Goal: Information Seeking & Learning: Find specific fact

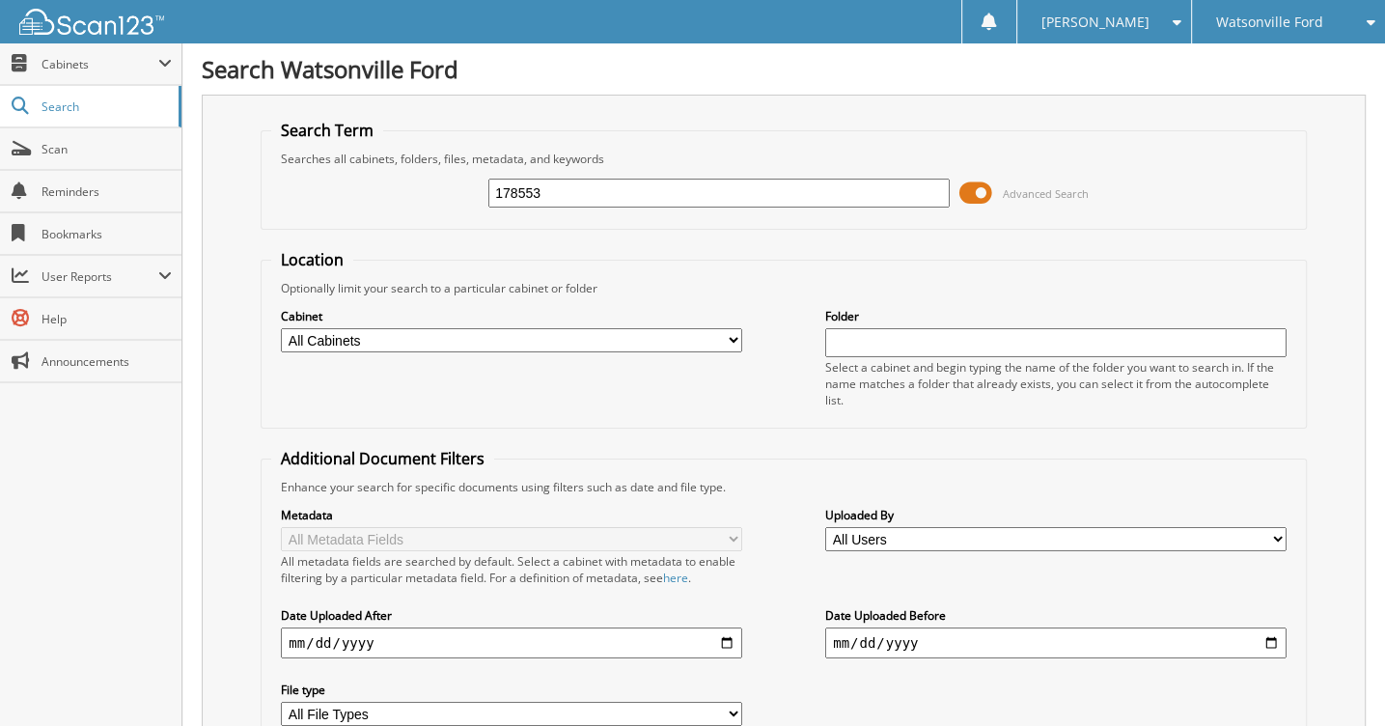
type input "178553"
click at [766, 134] on fieldset "Search Term Searches all cabinets, folders, files, metadata, and keywords 17855…" at bounding box center [783, 175] width 1045 height 110
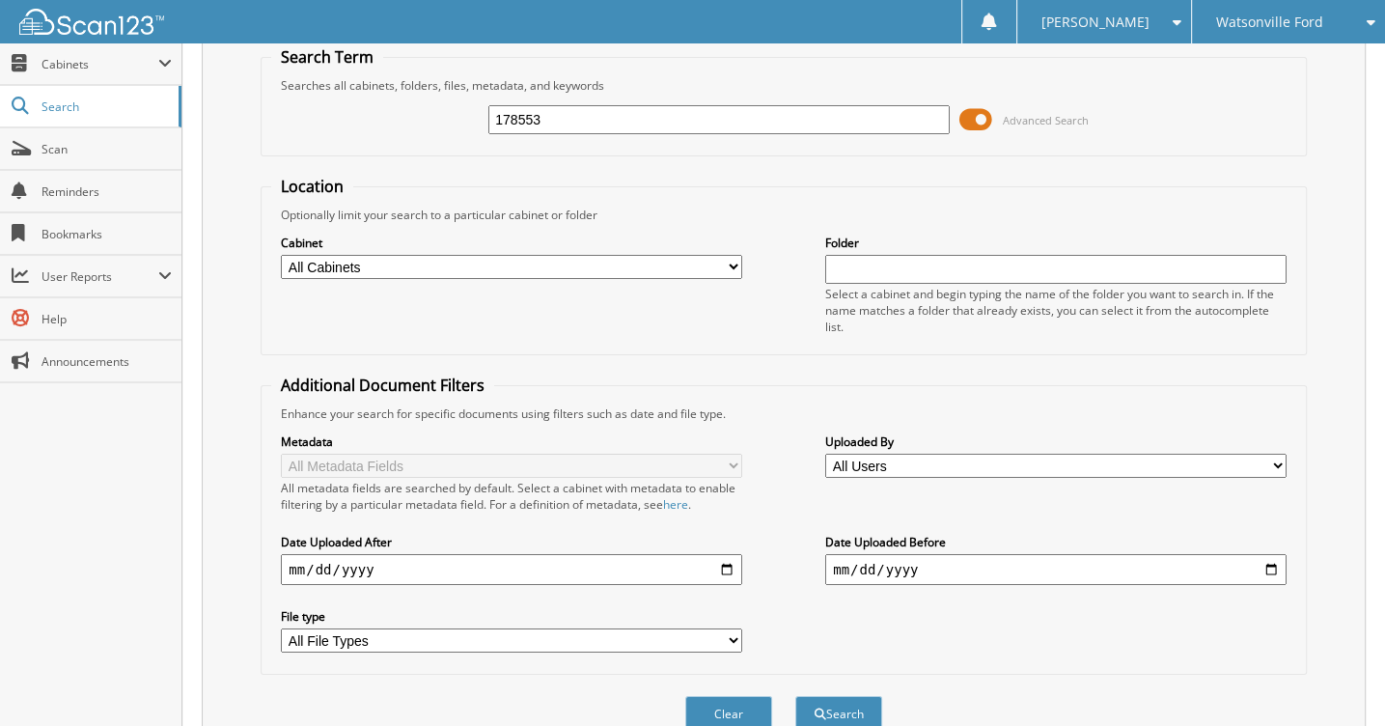
scroll to position [154, 0]
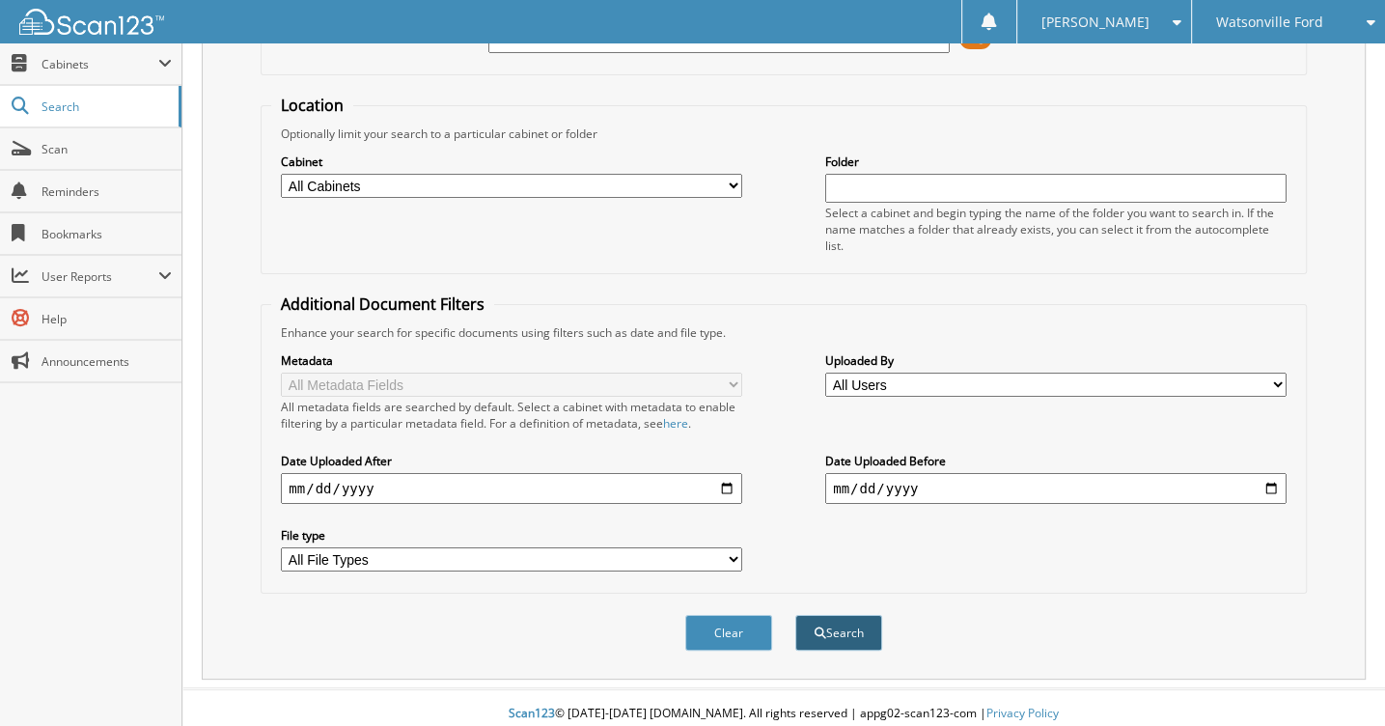
click at [841, 623] on button "Search" at bounding box center [838, 633] width 87 height 36
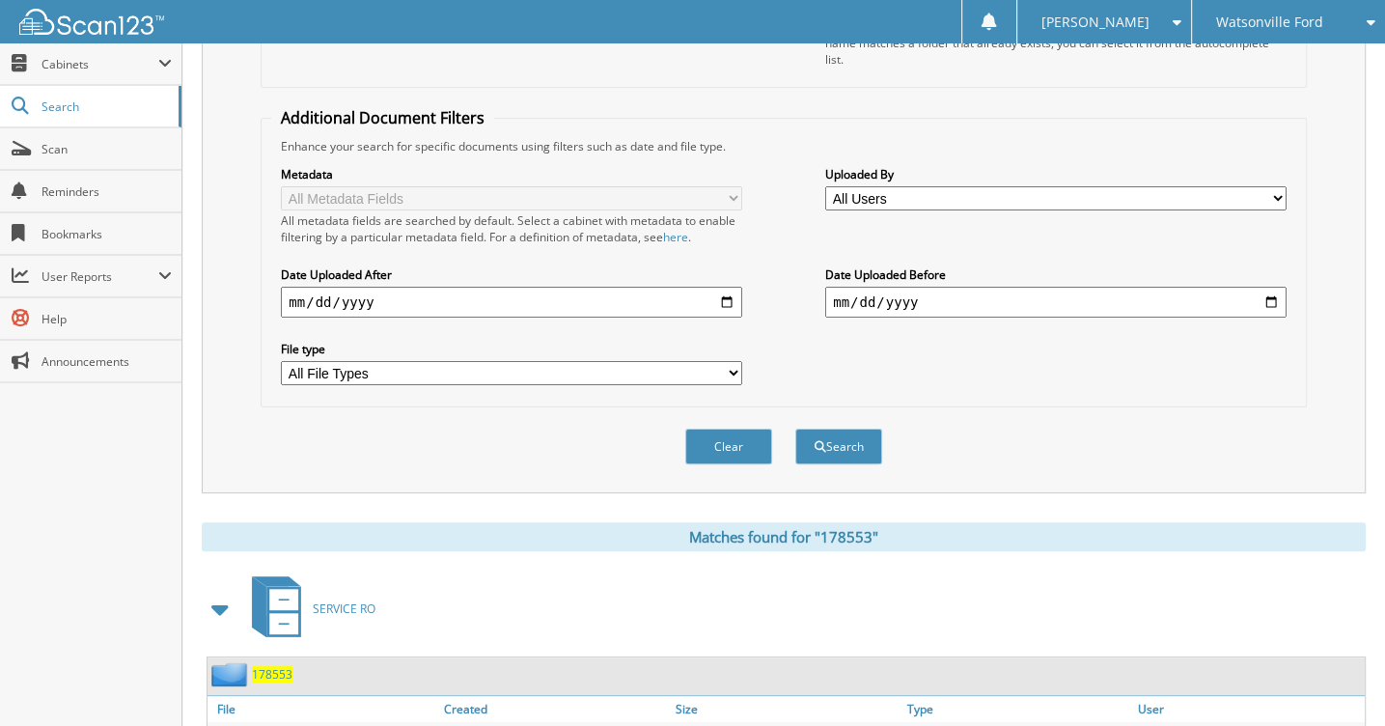
scroll to position [474, 0]
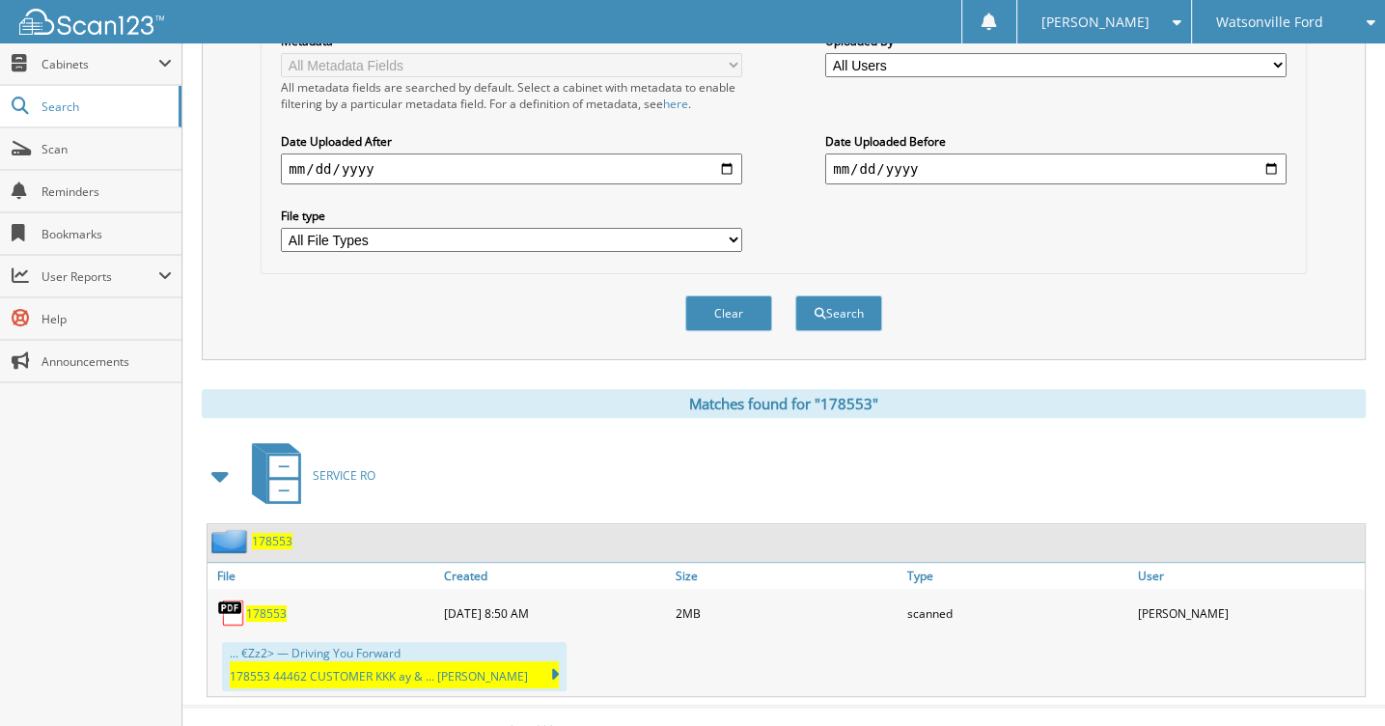
click at [261, 605] on span "178553" at bounding box center [266, 613] width 41 height 16
